Goal: Task Accomplishment & Management: Complete application form

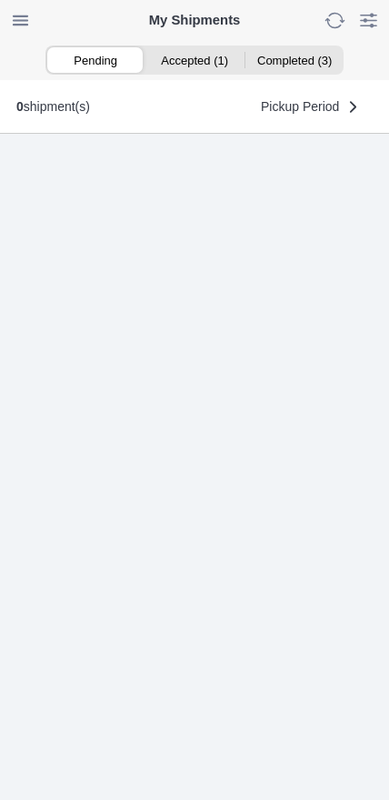
click at [201, 63] on ion-segment-button "Accepted (1)" at bounding box center [194, 59] width 99 height 25
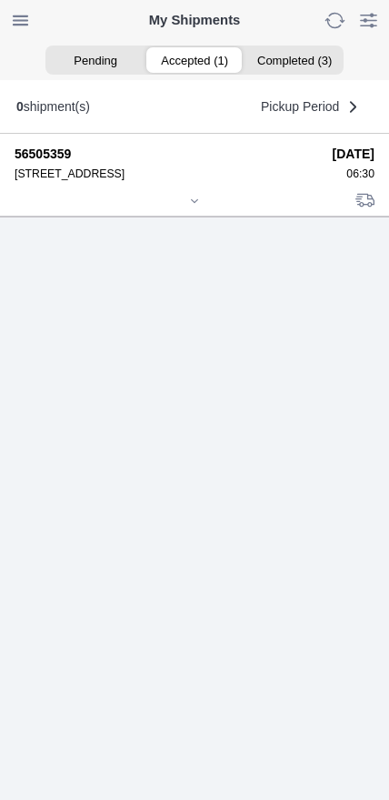
click at [188, 209] on div at bounding box center [195, 203] width 360 height 14
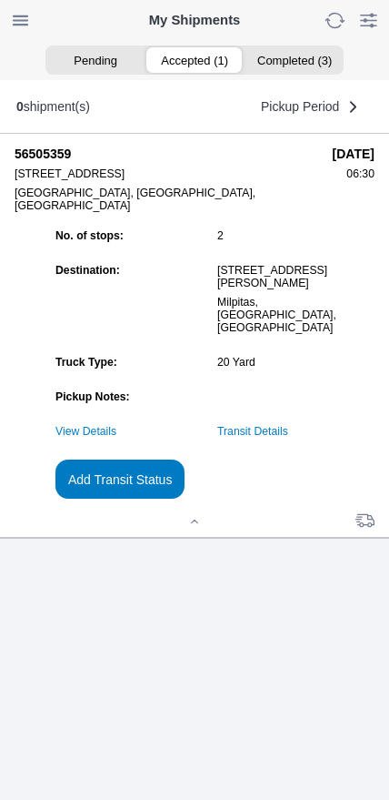
click at [287, 438] on link "Transit Details" at bounding box center [252, 431] width 71 height 13
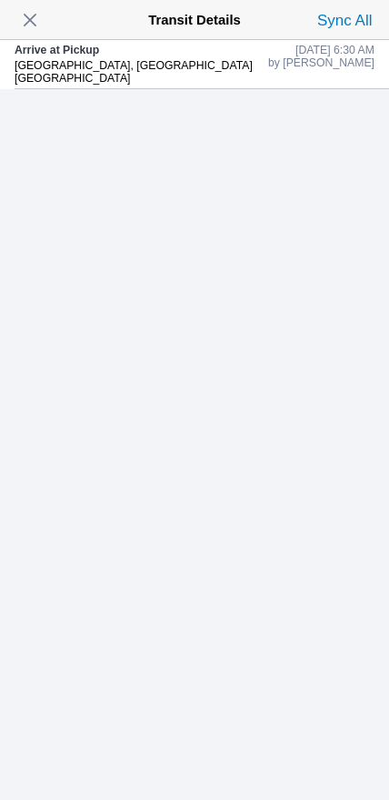
click at [42, 23] on span "button" at bounding box center [29, 19] width 25 height 25
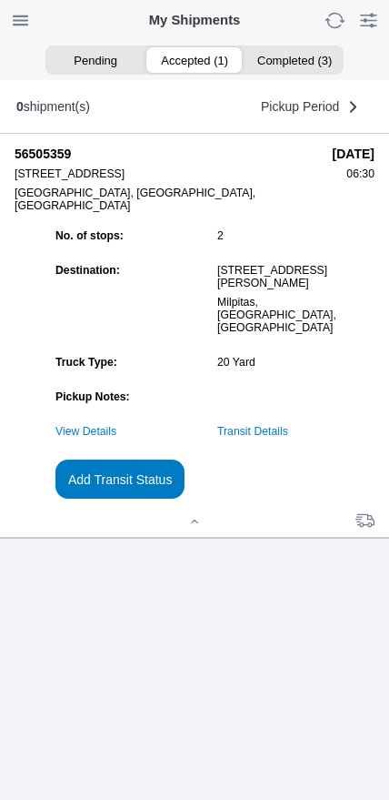
click at [0, 0] on slot "Add Transit Status" at bounding box center [0, 0] width 0 height 0
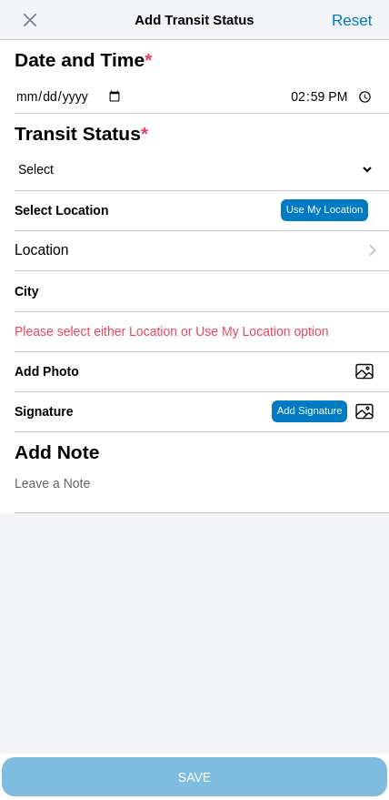
click at [307, 106] on input "14:59" at bounding box center [332, 96] width 86 height 19
type input "07:15"
click at [171, 177] on select "Select Arrive at Drop Off Arrive at Pickup Break Start Break Stop Depart Drop O…" at bounding box center [195, 169] width 360 height 16
select select "DPTPULOC"
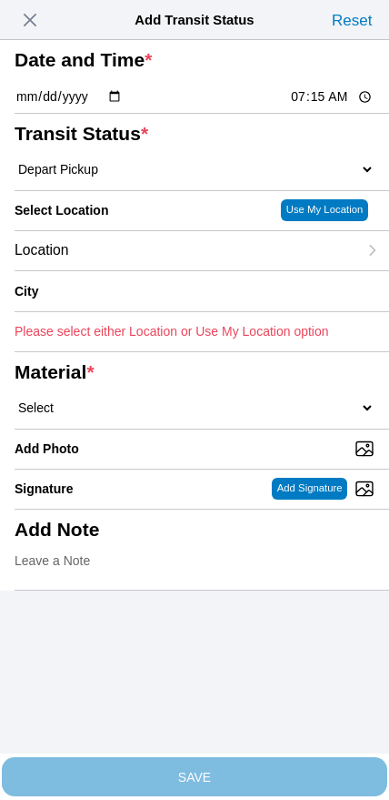
click at [222, 270] on div "Location" at bounding box center [186, 250] width 343 height 39
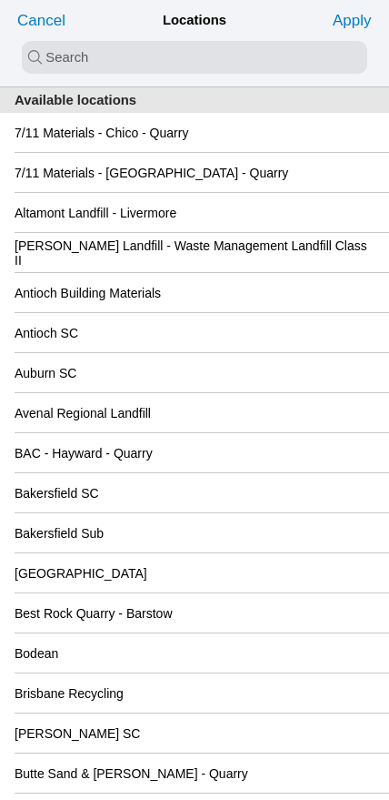
click at [213, 63] on input "search text" at bounding box center [195, 57] width 346 height 33
type input "oak"
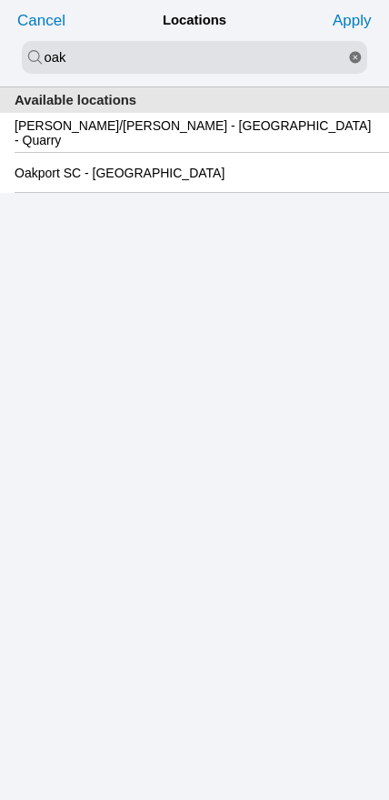
click at [0, 0] on slot "Oakport SC - [GEOGRAPHIC_DATA]" at bounding box center [0, 0] width 0 height 0
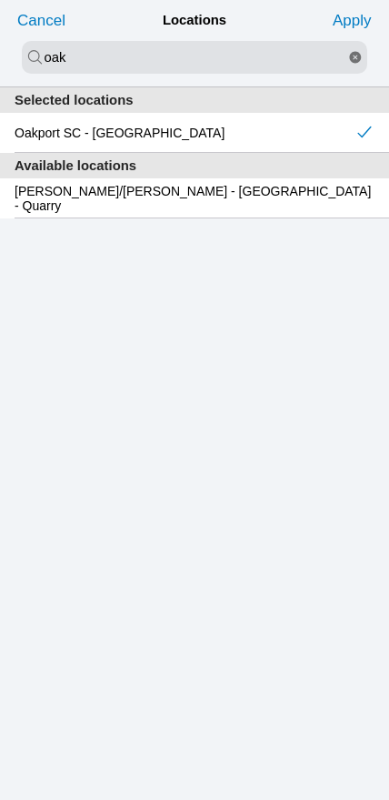
click at [0, 0] on slot "Apply" at bounding box center [0, 0] width 0 height 0
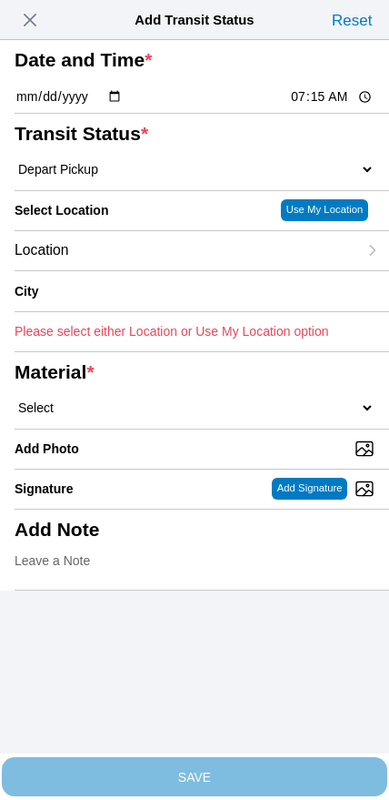
type input "[GEOGRAPHIC_DATA]"
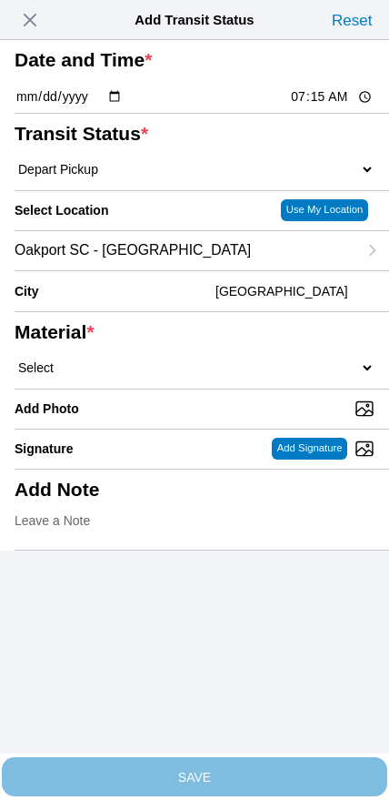
click at [200, 376] on select "Select 1" x 3" Rock 1" x 4" Rock 2" x 4" Rock Asphalt Cold Patch Backfill Spec …" at bounding box center [195, 367] width 360 height 16
select select "708654"
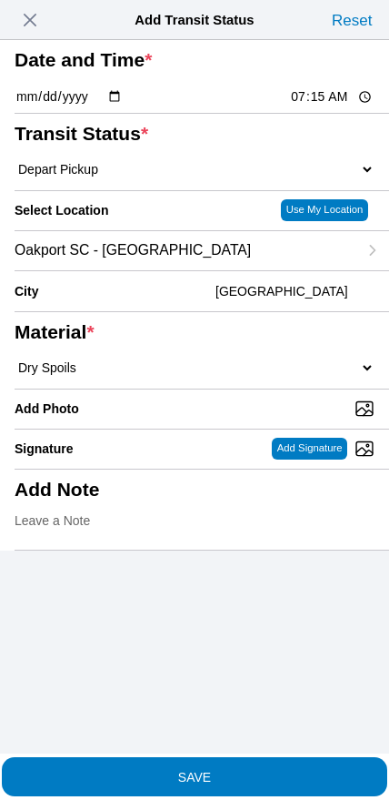
click at [254, 757] on button "SAVE" at bounding box center [195, 776] width 386 height 39
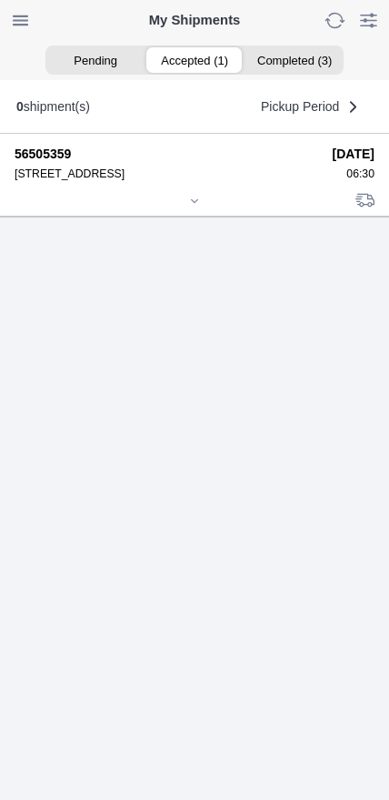
click at [196, 206] on icon at bounding box center [194, 201] width 11 height 11
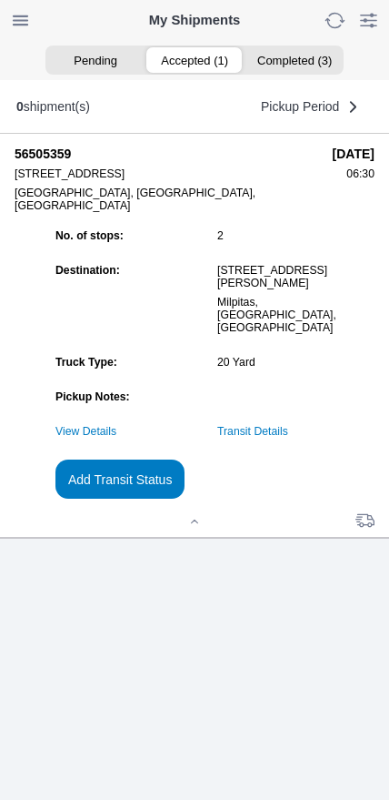
click at [288, 438] on link "Transit Details" at bounding box center [252, 431] width 71 height 13
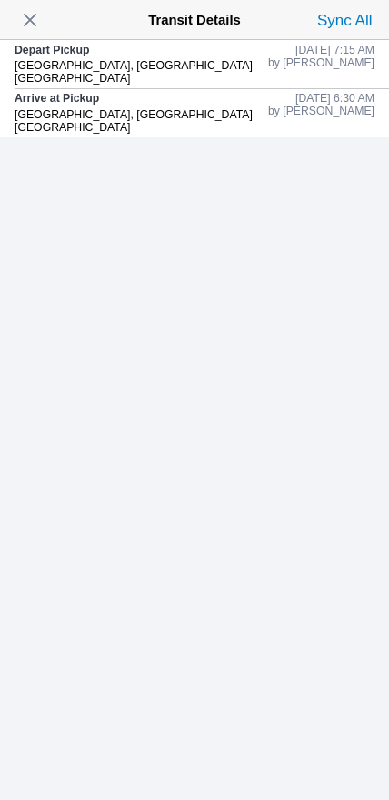
click at [37, 13] on span "button" at bounding box center [29, 19] width 25 height 25
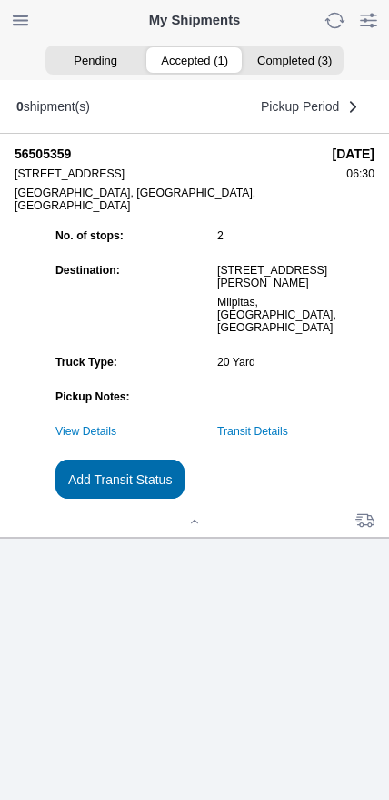
click at [0, 0] on slot "Add Transit Status" at bounding box center [0, 0] width 0 height 0
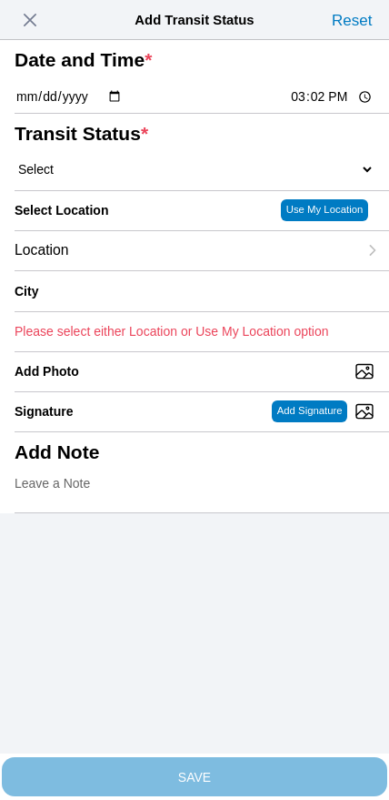
click at [319, 106] on input "15:02" at bounding box center [332, 96] width 86 height 19
type input "09:15"
click at [124, 177] on select "Select Arrive at Drop Off Arrive at Pickup Break Start Break Stop Depart Drop O…" at bounding box center [195, 169] width 360 height 16
select select "DPTDLVLOC"
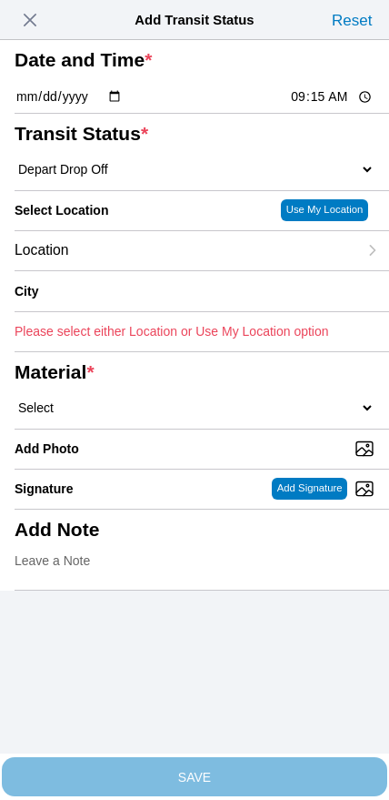
click at [156, 270] on div "Location" at bounding box center [186, 250] width 343 height 39
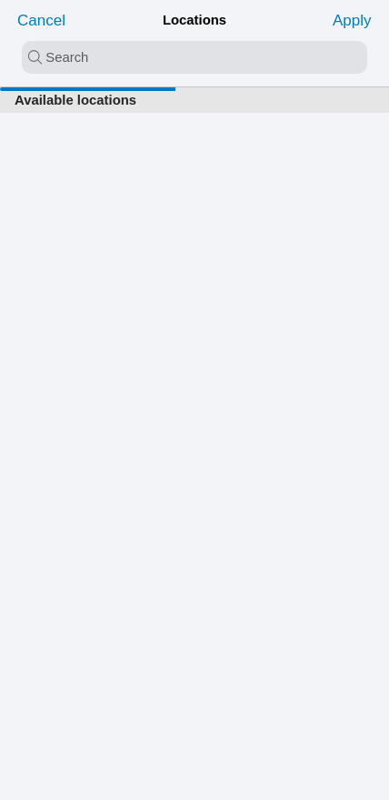
click at [195, 60] on input "search text" at bounding box center [195, 57] width 346 height 33
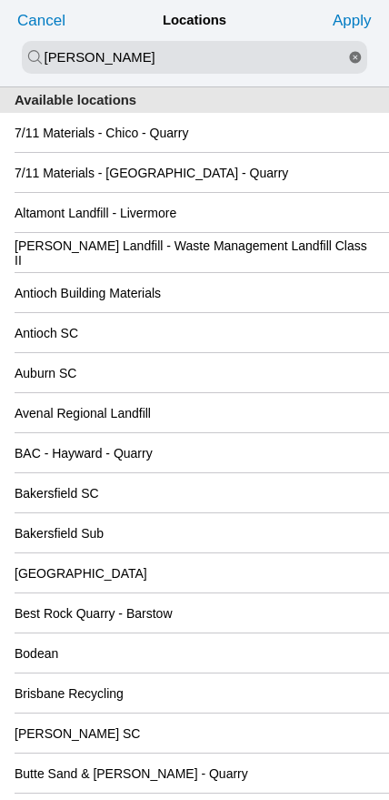
type input "[PERSON_NAME]"
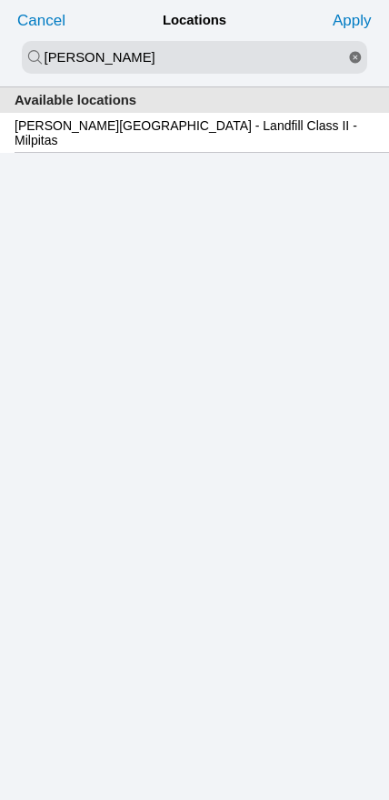
click at [0, 0] on slot "[PERSON_NAME][GEOGRAPHIC_DATA] - Landfill Class II - Milpitas" at bounding box center [0, 0] width 0 height 0
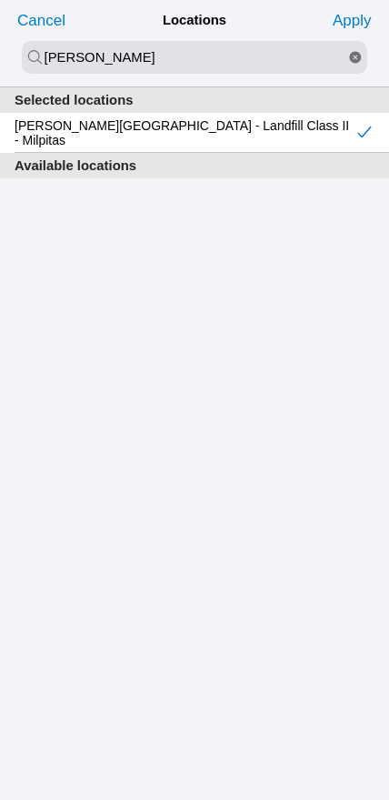
click at [0, 0] on slot "Apply" at bounding box center [0, 0] width 0 height 0
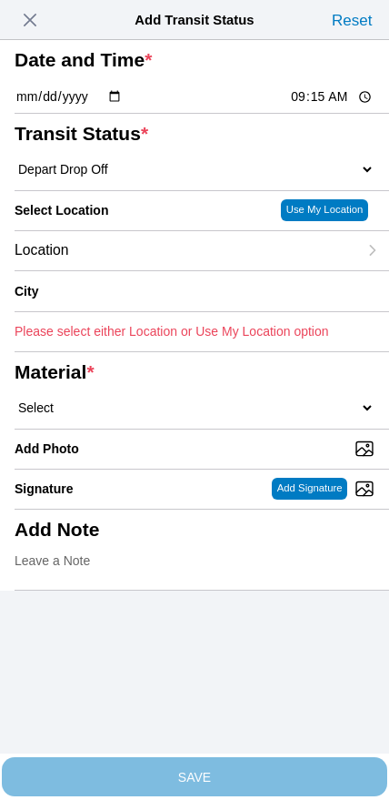
type input "Milpitas"
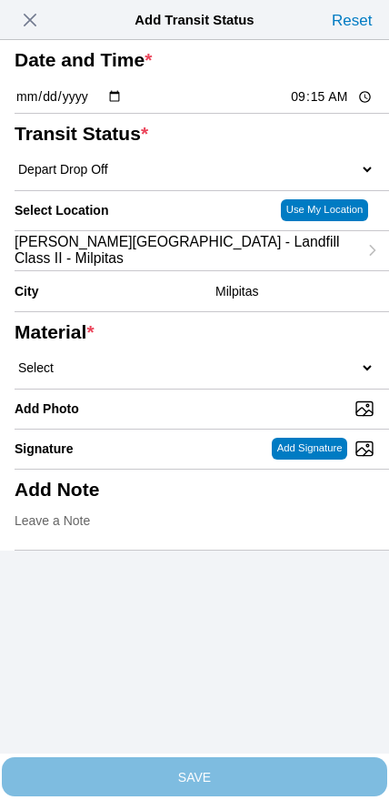
click at [200, 376] on select "Select 1" x 3" Rock 1" x 4" Rock 2" x 4" Rock Asphalt Cold Patch Backfill Spec …" at bounding box center [195, 367] width 360 height 16
select select "708654"
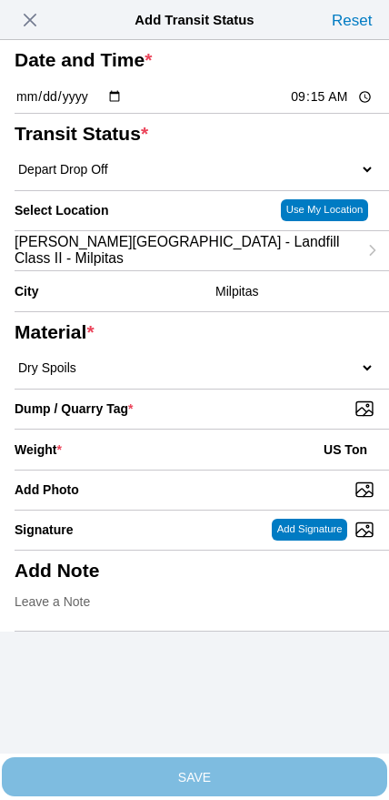
click at [255, 418] on input "Dump / Quarry Tag *" at bounding box center [202, 408] width 375 height 20
type input "C:\fakepath\image.jpg"
click at [155, 469] on div "Weight * US Ton" at bounding box center [195, 449] width 360 height 40
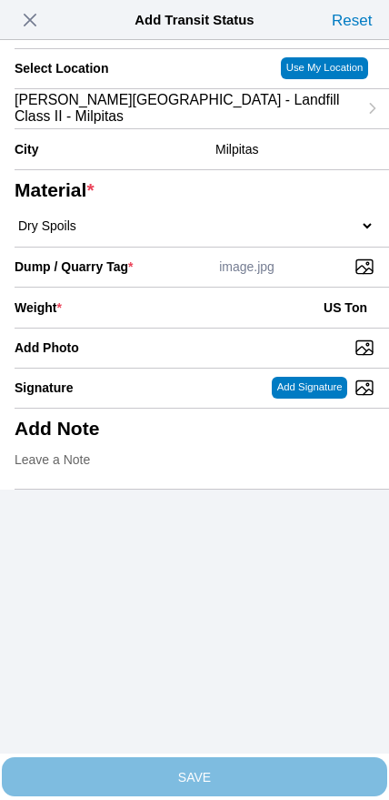
scroll to position [164, 0]
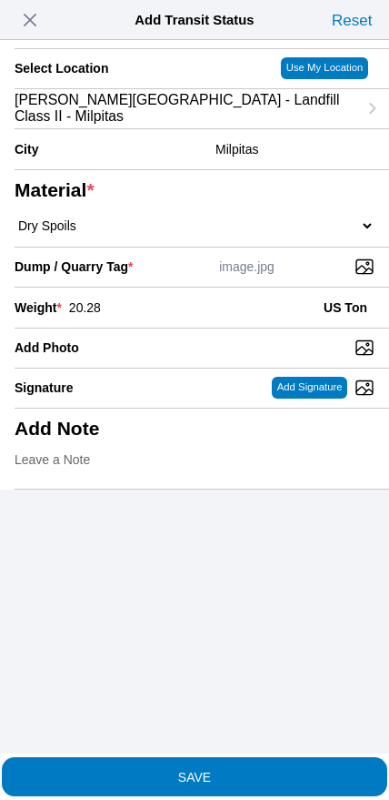
type input "20.28"
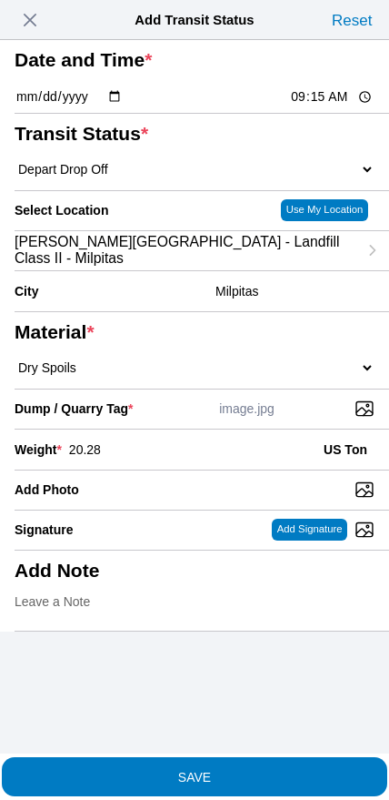
scroll to position [0, 0]
click at [256, 770] on span "SAVE" at bounding box center [195, 776] width 360 height 13
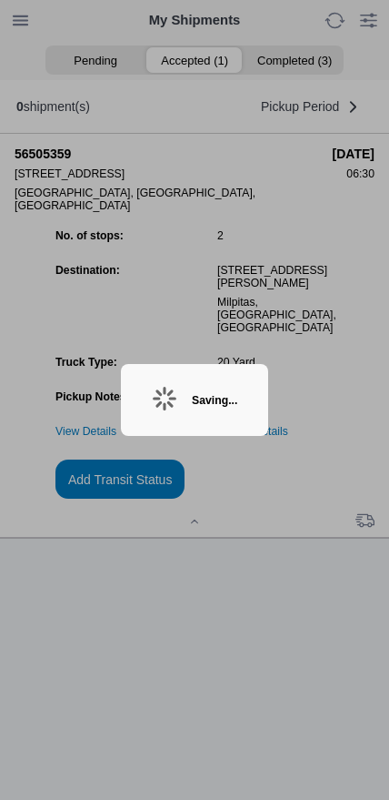
click at [366, 196] on ion-backdrop at bounding box center [194, 400] width 389 height 800
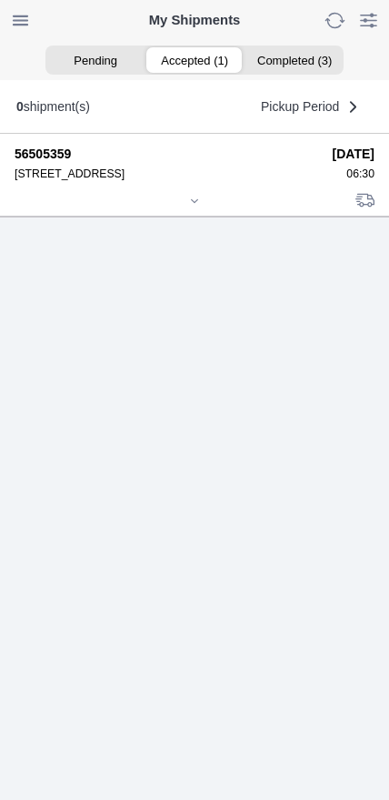
click at [189, 206] on icon at bounding box center [194, 201] width 11 height 11
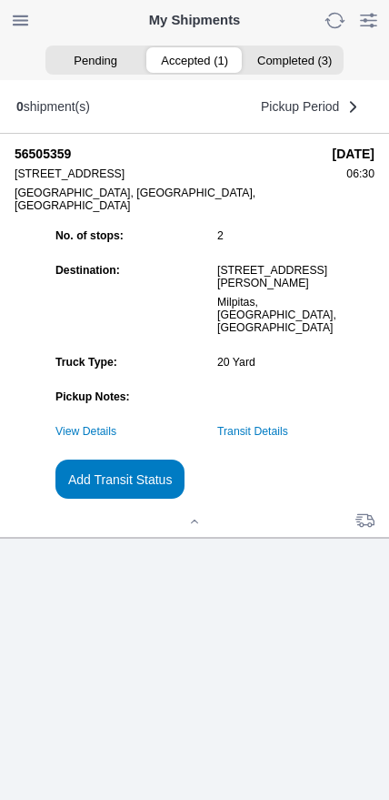
click at [185, 499] on button "Add Transit Status" at bounding box center [119, 478] width 129 height 39
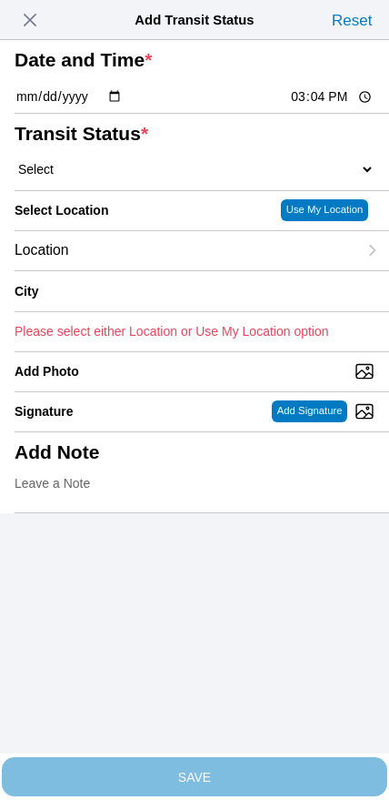
click at [303, 106] on input "15:04" at bounding box center [332, 96] width 86 height 19
type input "10:40"
click at [116, 177] on select "Select Arrive at Drop Off Arrive at Pickup Break Start Break Stop Depart Drop O…" at bounding box center [195, 169] width 360 height 16
select select "DPTPULOC"
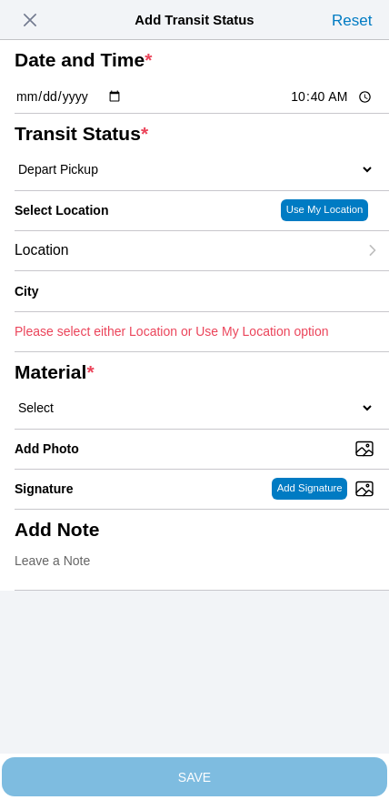
click at [122, 270] on div "Location" at bounding box center [186, 250] width 343 height 39
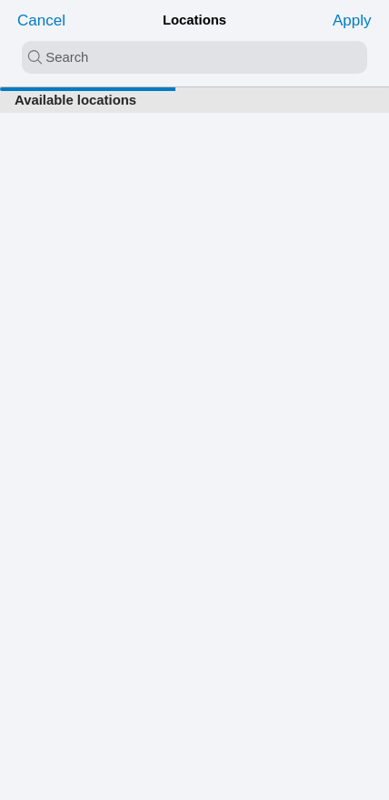
click at [193, 53] on input "search text" at bounding box center [195, 57] width 346 height 33
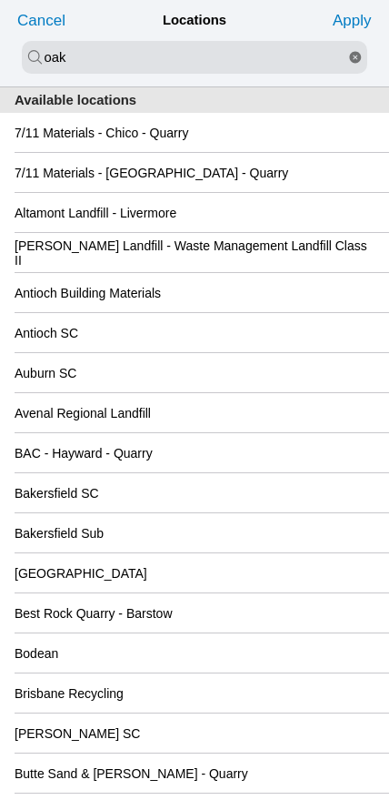
type input "oak"
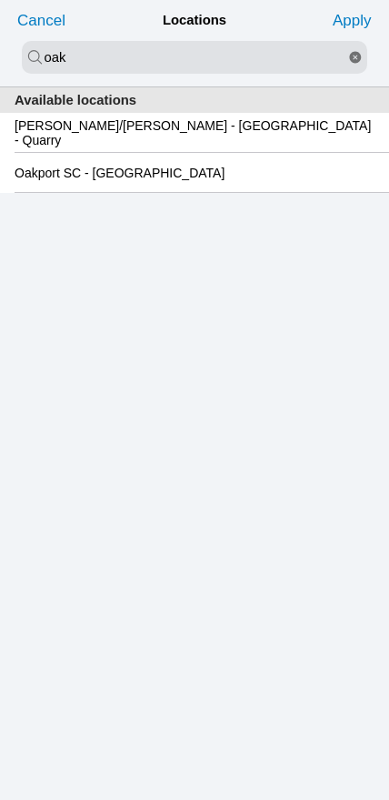
click at [0, 0] on slot "Oakport SC - [GEOGRAPHIC_DATA]" at bounding box center [0, 0] width 0 height 0
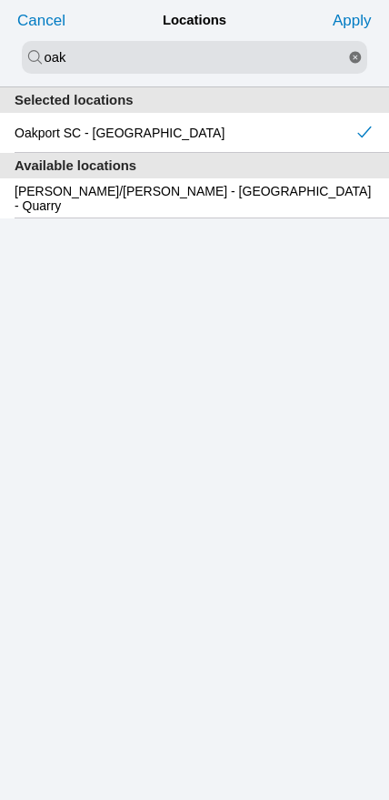
click at [0, 0] on slot "Apply" at bounding box center [0, 0] width 0 height 0
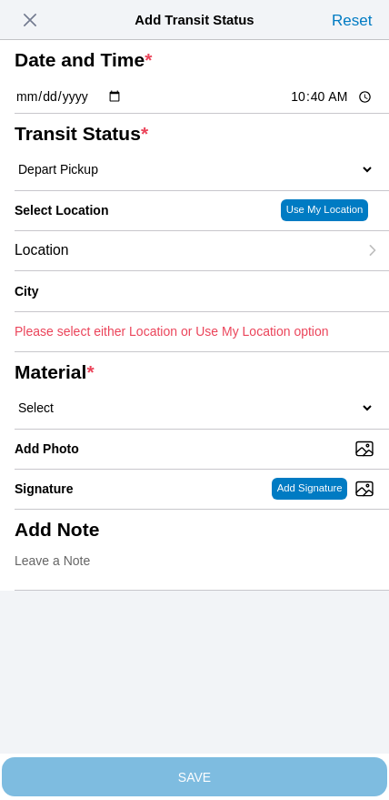
type input "[GEOGRAPHIC_DATA]"
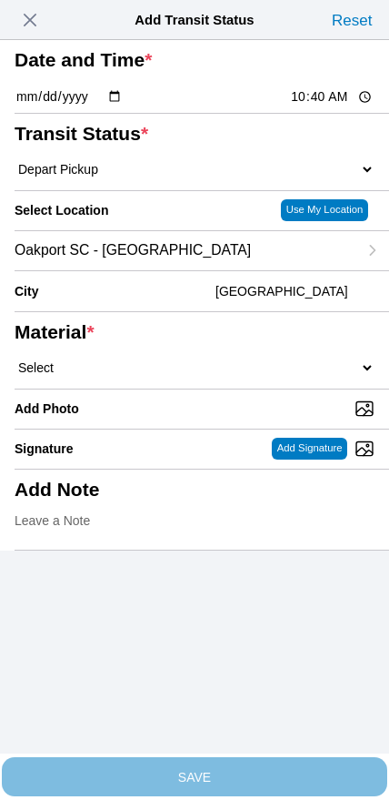
click at [204, 376] on select "Select 1" x 3" Rock 1" x 4" Rock 2" x 4" Rock Asphalt Cold Patch Backfill Spec …" at bounding box center [195, 367] width 360 height 16
select select "708654"
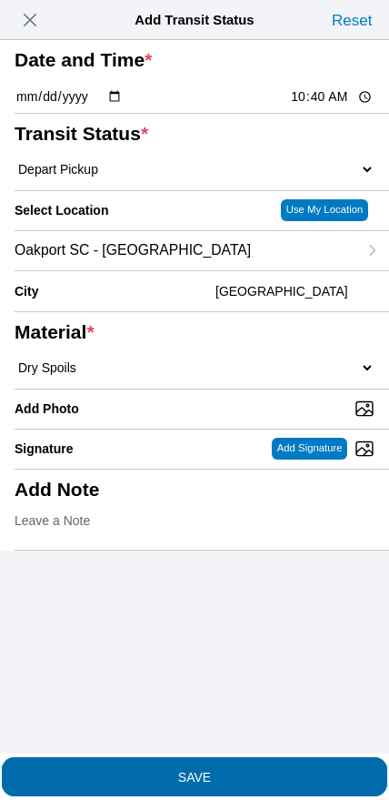
click at [0, 0] on slot "SAVE" at bounding box center [0, 0] width 0 height 0
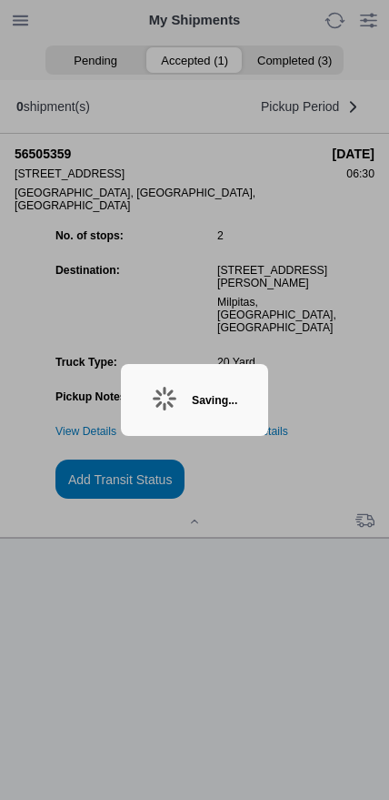
click at [348, 404] on ion-backdrop at bounding box center [194, 400] width 389 height 800
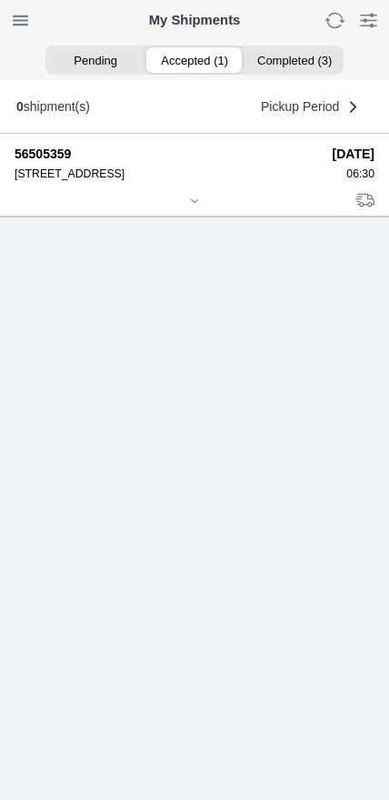
click at [194, 206] on icon at bounding box center [194, 201] width 11 height 11
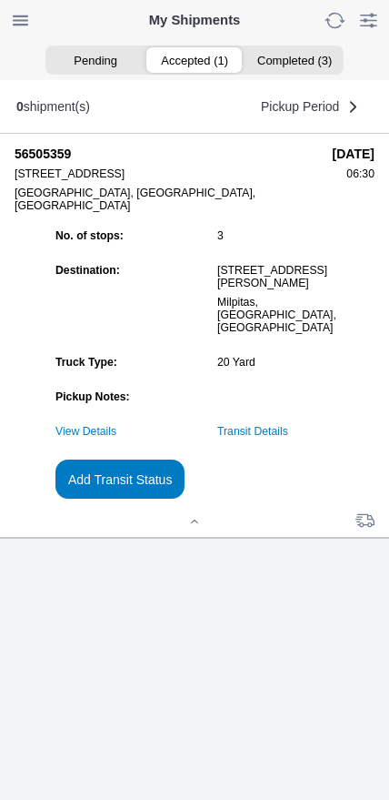
click at [0, 0] on slot "Add Transit Status" at bounding box center [0, 0] width 0 height 0
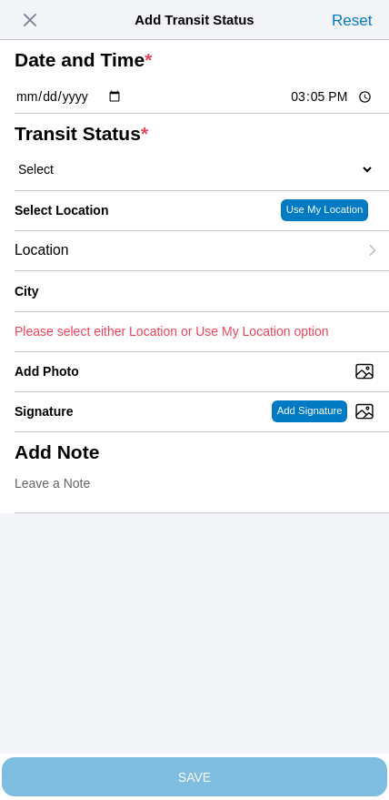
click at [29, 22] on span "button" at bounding box center [29, 19] width 25 height 25
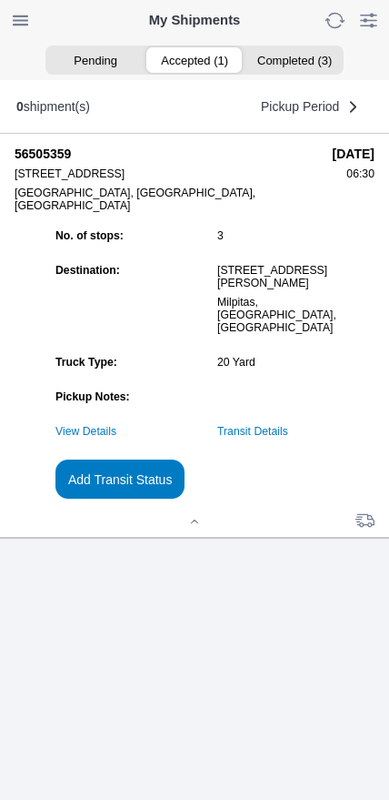
click at [288, 438] on link "Transit Details" at bounding box center [252, 431] width 71 height 13
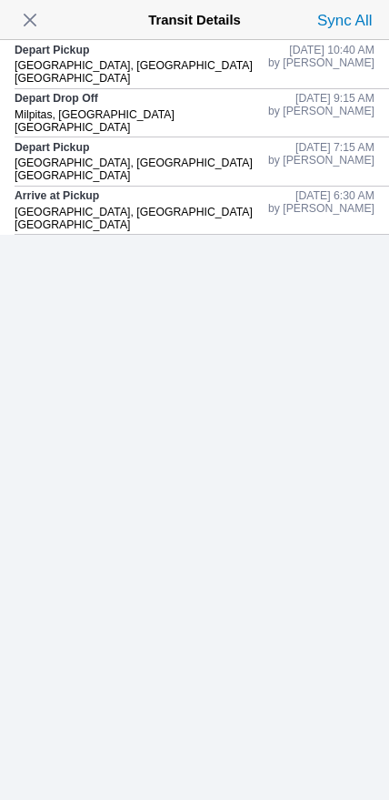
click at [27, 25] on span "button" at bounding box center [29, 19] width 25 height 25
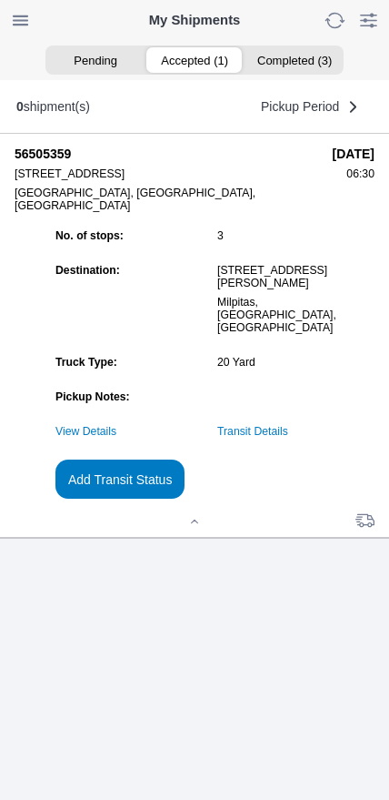
click at [0, 0] on slot "Add Transit Status" at bounding box center [0, 0] width 0 height 0
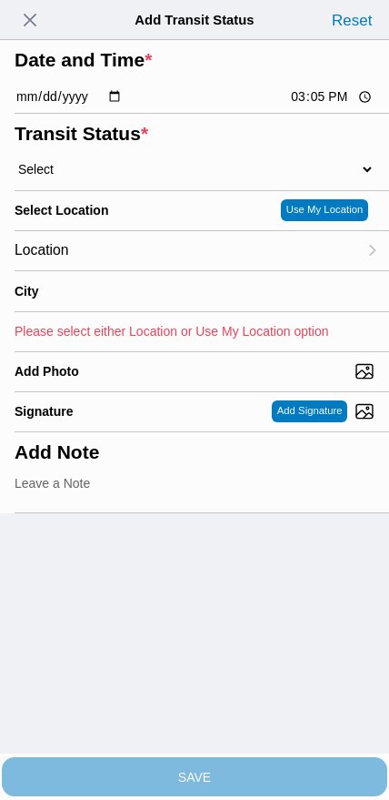
click at [325, 106] on input "15:05" at bounding box center [332, 96] width 86 height 19
type input "12:30"
click at [114, 190] on div "Transit Status * Select Arrive at Drop Off Arrive at Pickup Break Start Break S…" at bounding box center [195, 152] width 360 height 76
click at [126, 177] on select "Select Arrive at Drop Off Arrive at Pickup Break Start Break Stop Depart Drop O…" at bounding box center [195, 169] width 360 height 16
select select "DPTDLVLOC"
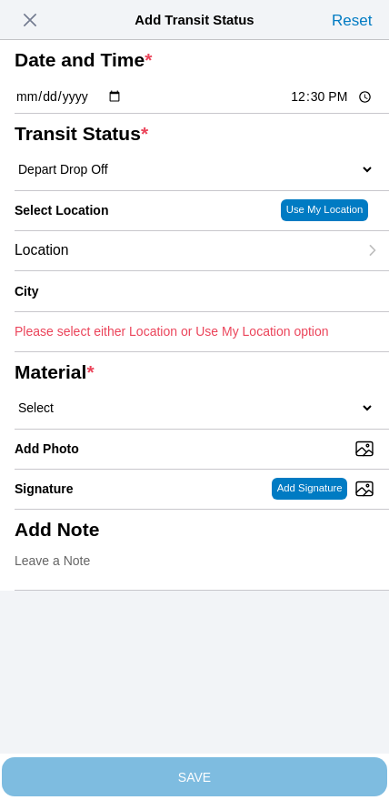
click at [137, 270] on div "Location" at bounding box center [186, 250] width 343 height 39
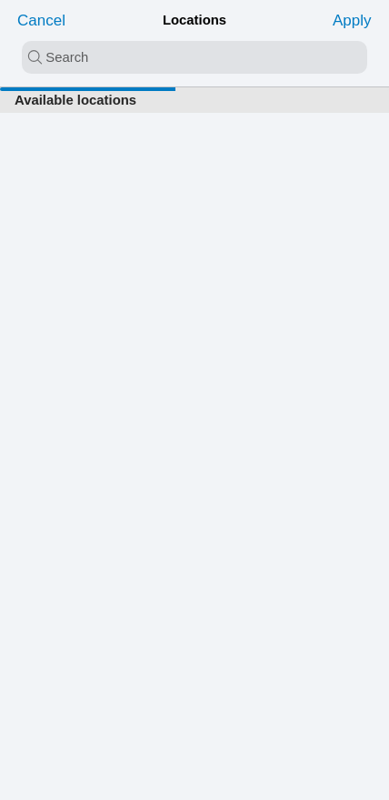
click at [179, 44] on input "search text" at bounding box center [195, 57] width 346 height 33
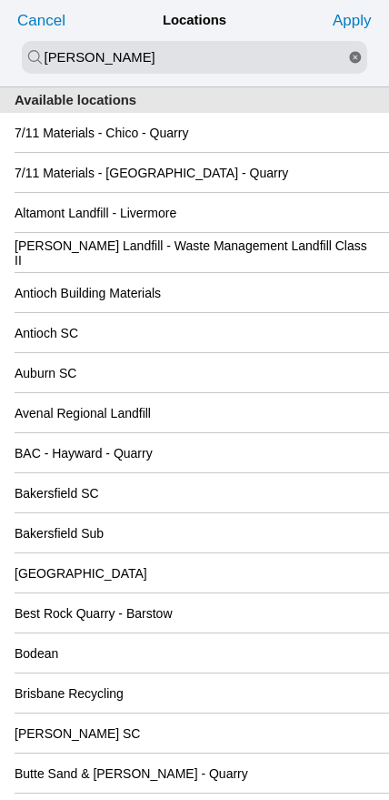
type input "[PERSON_NAME]"
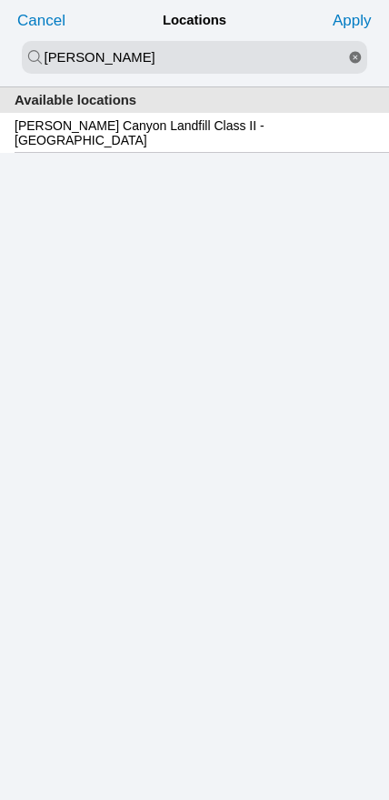
click at [0, 0] on slot "[PERSON_NAME] Canyon Landfill Class II - [GEOGRAPHIC_DATA]" at bounding box center [0, 0] width 0 height 0
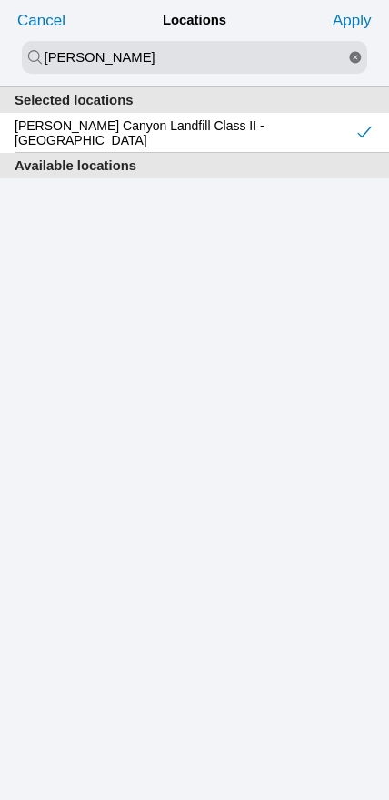
click at [0, 0] on slot "Apply" at bounding box center [0, 0] width 0 height 0
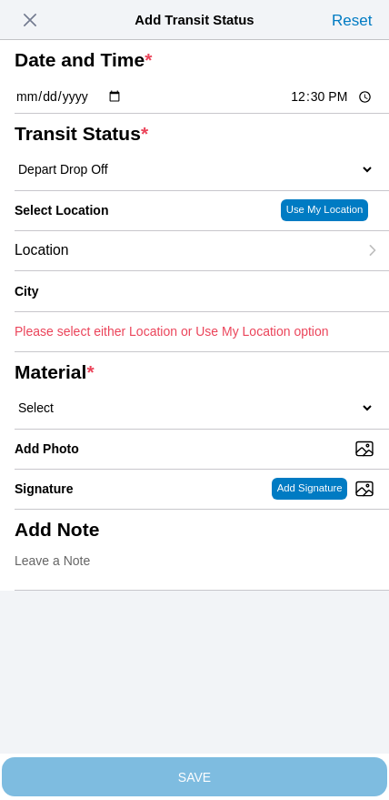
type input "[GEOGRAPHIC_DATA]"
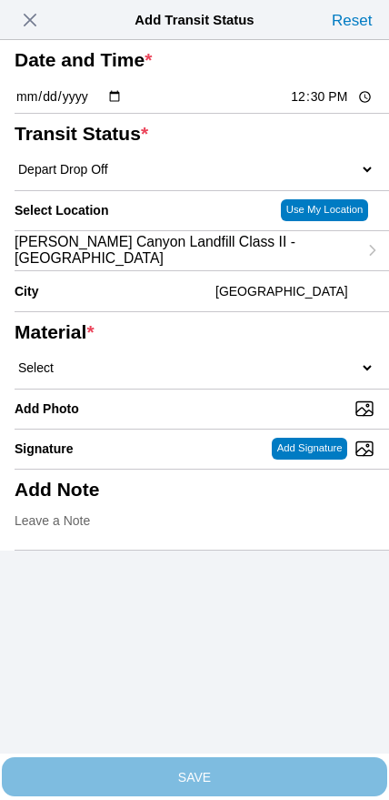
click at [200, 376] on select "Select 1" x 3" Rock 1" x 4" Rock 2" x 4" Rock Asphalt Cold Patch Backfill Spec …" at bounding box center [195, 367] width 360 height 16
select select "708654"
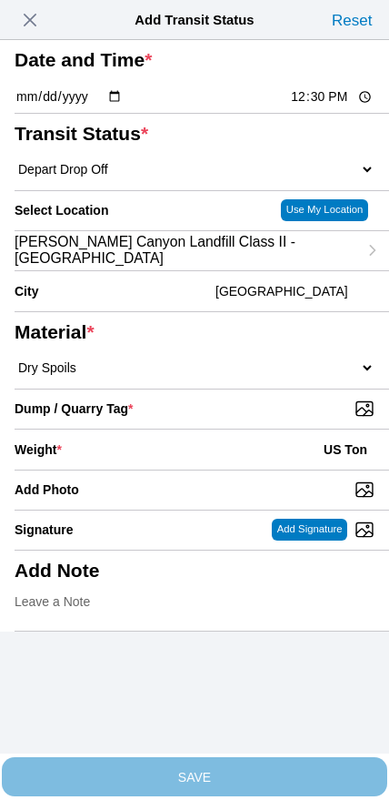
click at [262, 418] on input "Dump / Quarry Tag *" at bounding box center [202, 408] width 375 height 20
type input "C:\fakepath\image.jpg"
click at [160, 469] on div "Weight * US Ton" at bounding box center [195, 449] width 360 height 40
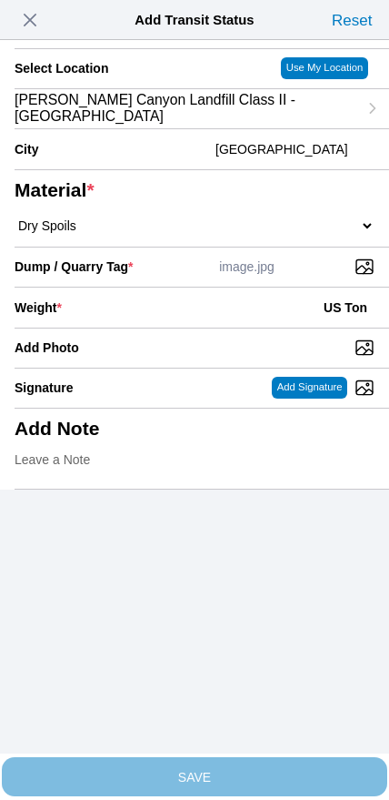
scroll to position [164, 0]
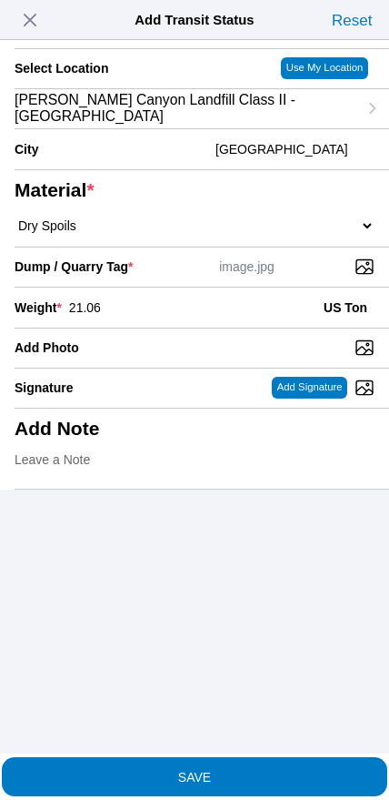
type input "21.06"
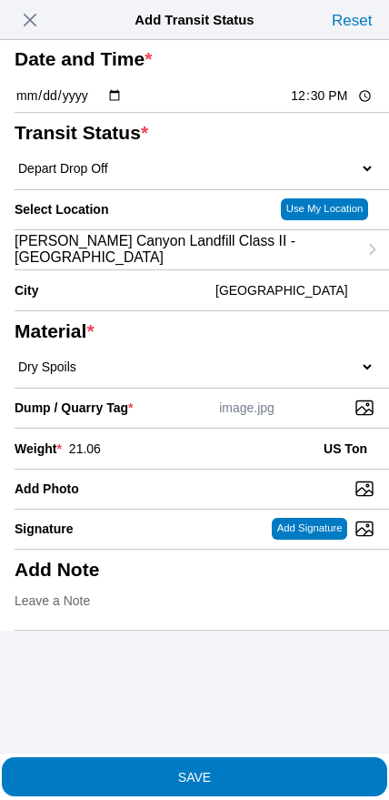
scroll to position [31, 0]
click at [239, 770] on span "SAVE" at bounding box center [195, 776] width 360 height 13
